Goal: Information Seeking & Learning: Learn about a topic

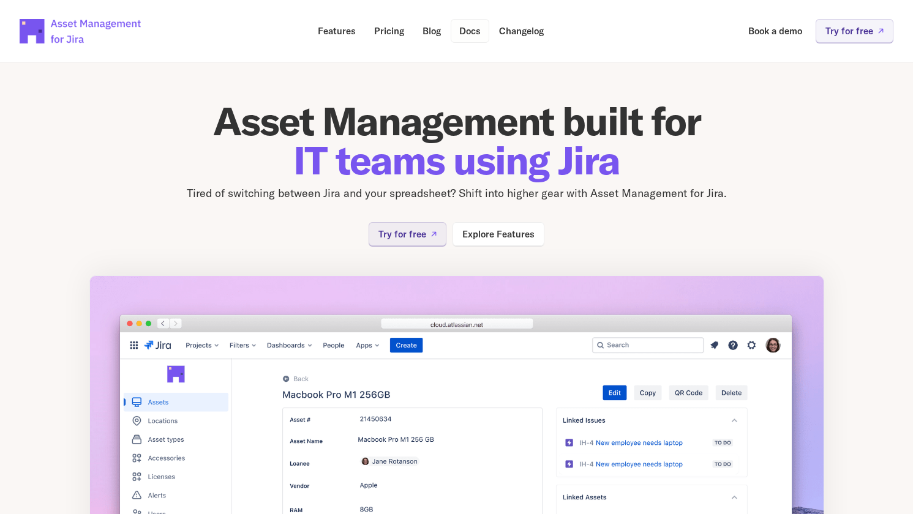
click at [470, 29] on p "Docs" at bounding box center [469, 30] width 21 height 9
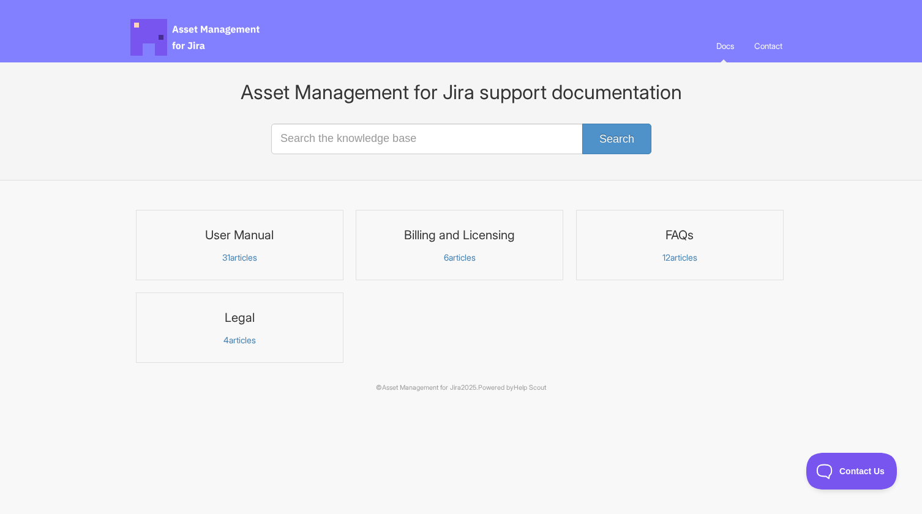
click at [65, 153] on section "Asset Management for Jira support documentation Search" at bounding box center [461, 121] width 922 height 118
